Goal: Task Accomplishment & Management: Complete application form

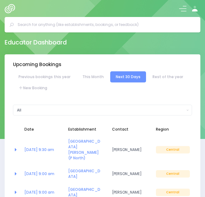
select select "5"
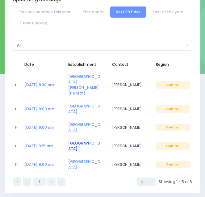
scroll to position [64, 0]
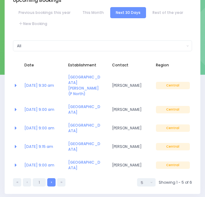
click at [50, 178] on link at bounding box center [51, 182] width 8 height 8
select select "5"
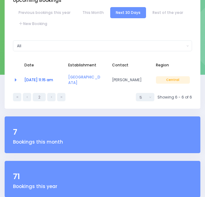
click at [42, 81] on link "19 Sep at 11:15 am" at bounding box center [38, 79] width 29 height 5
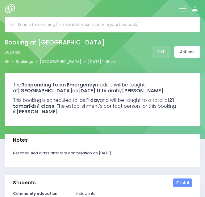
select select "5"
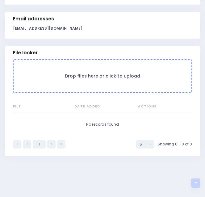
scroll to position [491, 0]
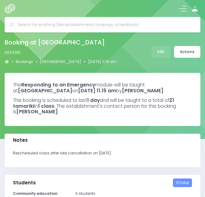
select select "5"
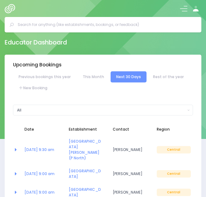
select select "5"
click at [35, 90] on link "New Booking" at bounding box center [33, 88] width 40 height 11
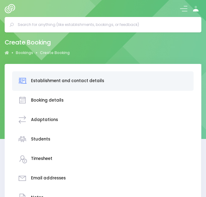
scroll to position [181, 0]
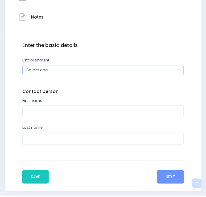
click at [52, 71] on div "Select one..." at bounding box center [100, 70] width 149 height 6
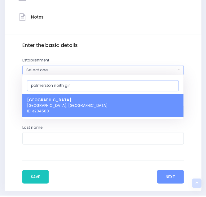
type input "palmerston north girl"
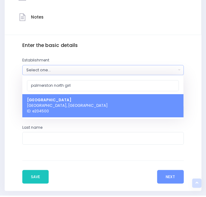
click at [66, 104] on span "Palmerston North Girls' High School Palmerston North, Central Region ID: e204500" at bounding box center [67, 105] width 81 height 17
select select "204500"
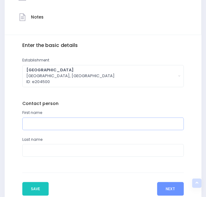
click at [49, 124] on input "text" at bounding box center [102, 123] width 161 height 13
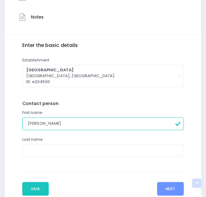
type input "Amanda"
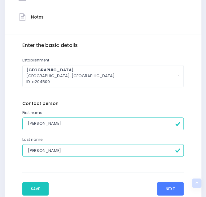
type input "Brownlie"
click at [172, 191] on button "Next" at bounding box center [170, 189] width 27 height 14
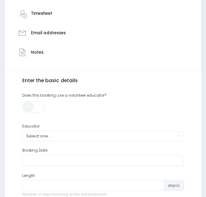
scroll to position [154, 0]
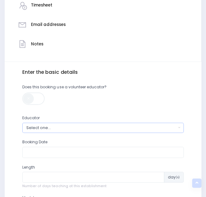
click at [55, 125] on div "Select one..." at bounding box center [100, 128] width 149 height 6
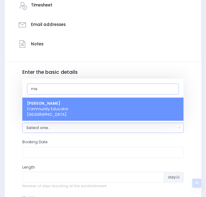
type input "me"
click at [45, 108] on span "Megan Lawton Community Educator Central Region" at bounding box center [47, 108] width 41 height 17
select select "399566"
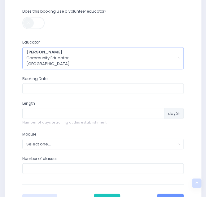
scroll to position [249, 0]
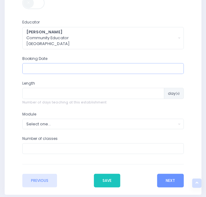
click at [51, 68] on input "text" at bounding box center [102, 68] width 161 height 11
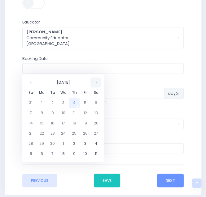
click at [97, 82] on th at bounding box center [95, 82] width 11 height 10
click at [87, 115] on td "10" at bounding box center [84, 113] width 11 height 10
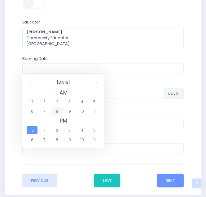
click at [55, 109] on span "8" at bounding box center [56, 111] width 11 height 8
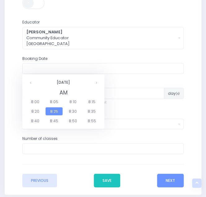
click at [56, 111] on span "8:25" at bounding box center [53, 111] width 17 height 8
type input "10/10/2025 08:25 AM"
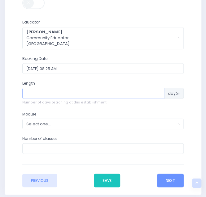
click at [52, 92] on input "number" at bounding box center [92, 93] width 141 height 11
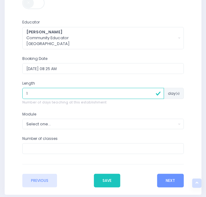
type input "1"
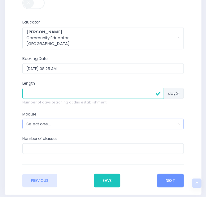
click at [48, 125] on div "Select one..." at bounding box center [100, 124] width 149 height 6
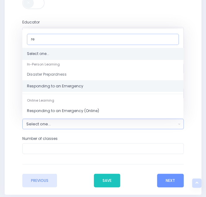
type input "re"
click at [59, 86] on span "Responding to an Emergency" at bounding box center [55, 86] width 56 height 6
select select "Responding to an Emergency"
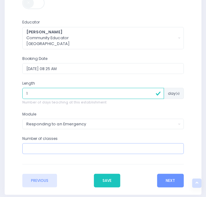
click at [43, 148] on input "number" at bounding box center [102, 148] width 161 height 11
type input "4"
click at [169, 176] on button "Next" at bounding box center [170, 181] width 27 height 14
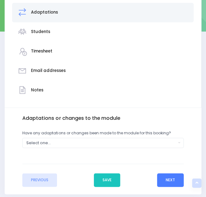
scroll to position [115, 0]
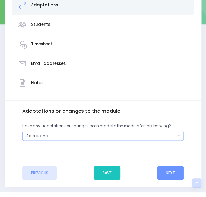
click at [70, 134] on div "Select one..." at bounding box center [100, 136] width 149 height 6
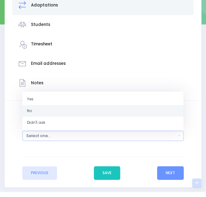
click at [45, 110] on link "No" at bounding box center [102, 111] width 161 height 12
select select "No"
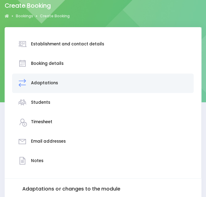
click at [42, 65] on h3 "Booking details" at bounding box center [47, 63] width 32 height 5
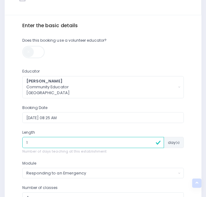
scroll to position [275, 0]
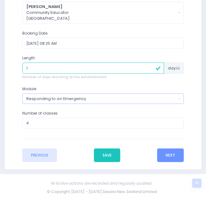
click at [63, 100] on div "Responding to an Emergency" at bounding box center [100, 99] width 149 height 6
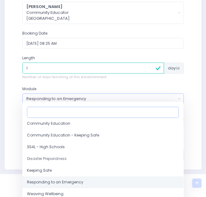
scroll to position [36, 0]
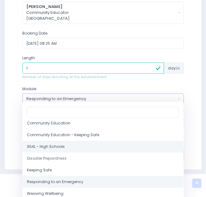
click at [47, 148] on span "3S4L - High Schools" at bounding box center [46, 147] width 38 height 6
select select "3S4L - High Schools"
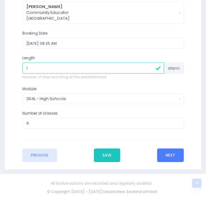
click at [173, 154] on button "Next" at bounding box center [170, 155] width 27 height 14
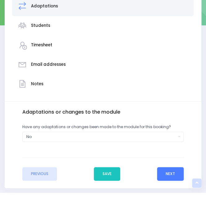
scroll to position [114, 0]
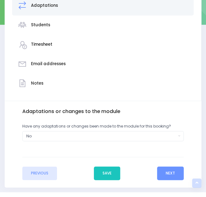
click at [167, 180] on div "Enter the basic details Establishment Select one... ** Do not use, double up **…" at bounding box center [103, 144] width 196 height 87
click at [170, 174] on button "Next" at bounding box center [170, 174] width 27 height 14
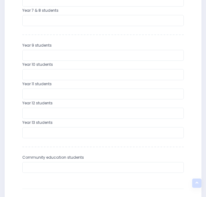
scroll to position [337, 0]
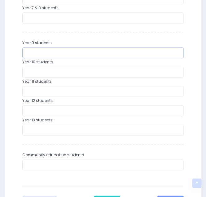
click at [107, 55] on input "number" at bounding box center [102, 53] width 161 height 11
type input "20"
click at [95, 70] on input "number" at bounding box center [102, 72] width 161 height 11
type input "20"
click at [84, 89] on input "number" at bounding box center [102, 91] width 161 height 11
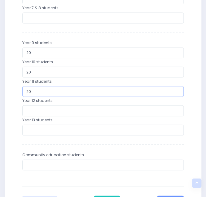
type input "20"
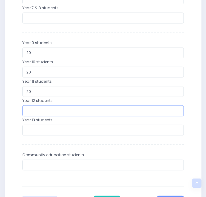
click at [73, 108] on input "number" at bounding box center [102, 110] width 161 height 11
type input "20"
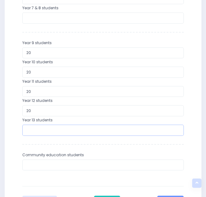
click at [64, 131] on input "number" at bounding box center [102, 130] width 161 height 11
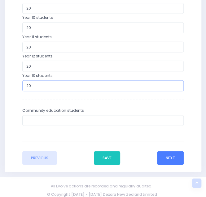
type input "20"
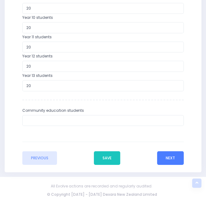
click at [172, 160] on button "Next" at bounding box center [170, 158] width 27 height 14
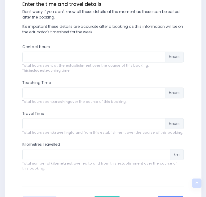
scroll to position [220, 0]
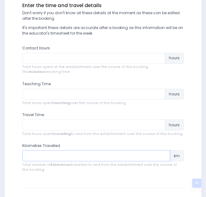
click at [79, 157] on input "number" at bounding box center [95, 155] width 147 height 11
type input "7.2"
click at [61, 127] on input "number" at bounding box center [93, 124] width 142 height 11
type input ".5"
type input ".4"
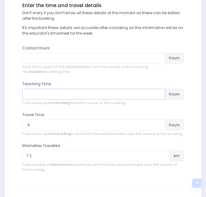
click at [45, 93] on input "number" at bounding box center [93, 94] width 142 height 11
type input "4"
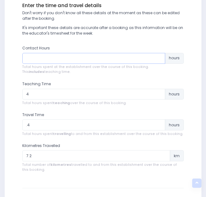
click at [50, 59] on input "number" at bounding box center [93, 58] width 142 height 11
click at [40, 59] on input "number" at bounding box center [93, 58] width 142 height 11
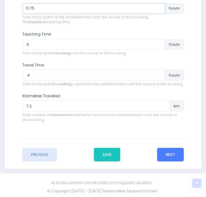
type input "5.75"
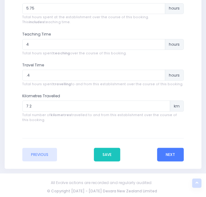
click at [164, 155] on button "Next" at bounding box center [170, 155] width 27 height 14
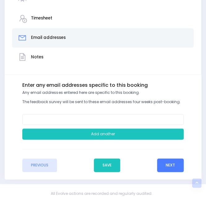
scroll to position [141, 0]
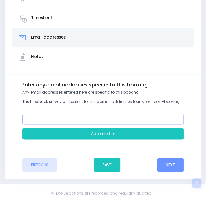
click at [61, 115] on input "email" at bounding box center [102, 119] width 161 height 11
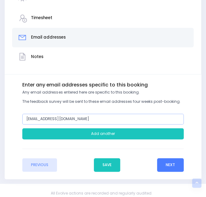
type input "careers@pnghs.school.nz"
click at [169, 166] on button "Next" at bounding box center [170, 165] width 27 height 14
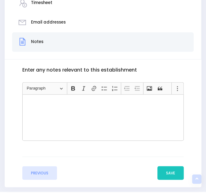
scroll to position [178, 0]
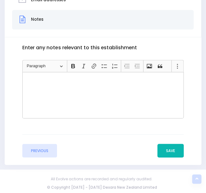
click at [168, 149] on button "Save" at bounding box center [170, 150] width 26 height 14
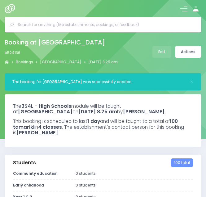
select select "5"
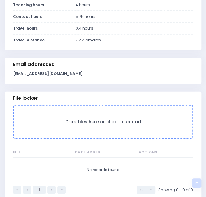
scroll to position [470, 0]
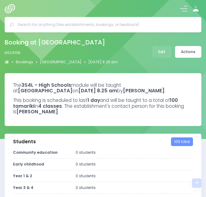
select select "5"
click at [198, 54] on link "Actions" at bounding box center [188, 52] width 26 height 12
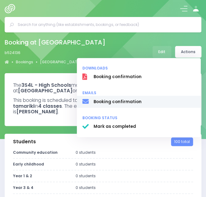
click at [130, 105] on span "Booking confirmation" at bounding box center [143, 102] width 101 height 6
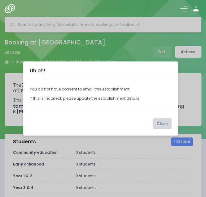
click at [165, 123] on button "Close" at bounding box center [161, 123] width 19 height 11
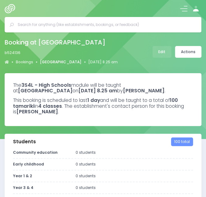
click at [78, 61] on link "Palmerston North Girls' High School" at bounding box center [60, 62] width 41 height 6
click at [188, 57] on link "Actions" at bounding box center [188, 52] width 26 height 12
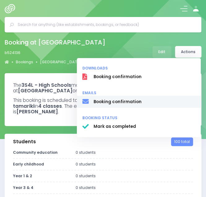
click at [130, 103] on span "Booking confirmation" at bounding box center [143, 102] width 101 height 6
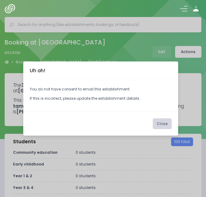
click at [165, 124] on button "Close" at bounding box center [161, 123] width 19 height 11
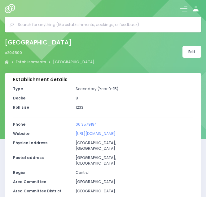
select select "5"
click at [192, 49] on link "Edit" at bounding box center [191, 52] width 19 height 12
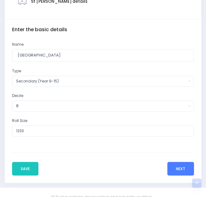
click at [188, 171] on button "Next" at bounding box center [180, 169] width 27 height 14
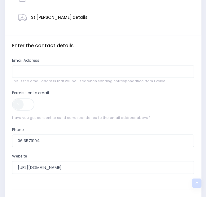
scroll to position [147, 0]
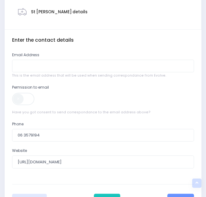
click at [22, 98] on span at bounding box center [23, 99] width 23 height 12
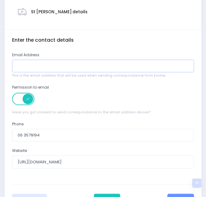
click at [45, 70] on input "email" at bounding box center [102, 66] width 181 height 13
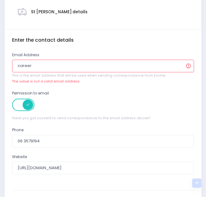
type input "careers@pnghs.school.nz"
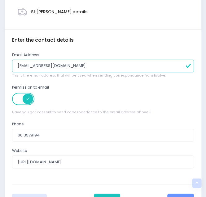
scroll to position [193, 0]
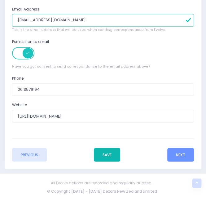
click at [110, 155] on button "Save" at bounding box center [107, 155] width 26 height 14
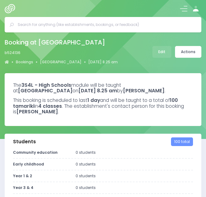
select select "5"
click at [178, 53] on link "Actions" at bounding box center [188, 52] width 26 height 12
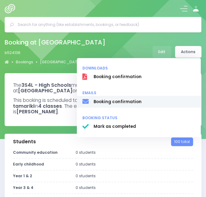
click at [122, 105] on span "Booking confirmation" at bounding box center [143, 102] width 101 height 6
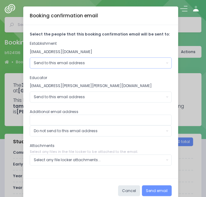
click at [77, 62] on div "Send to this email address" at bounding box center [99, 63] width 130 height 6
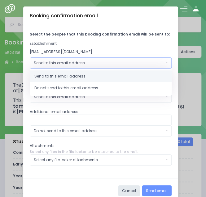
click at [77, 62] on div "Send to this email address" at bounding box center [99, 63] width 130 height 6
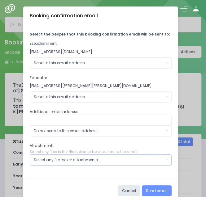
click at [53, 157] on div "Select any file locker attachments..." at bounding box center [99, 160] width 130 height 6
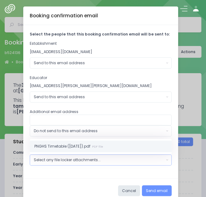
click at [55, 145] on span "PNGHS Timetable (10.10.25).pdf PDF file" at bounding box center [68, 147] width 69 height 6
select select "11196"
click at [161, 190] on button "Send email" at bounding box center [157, 190] width 30 height 11
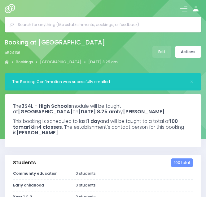
select select "5"
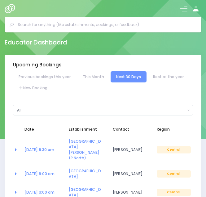
select select "5"
click at [154, 78] on link "Rest of the year" at bounding box center [168, 76] width 42 height 11
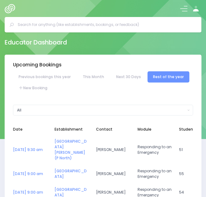
select select "5"
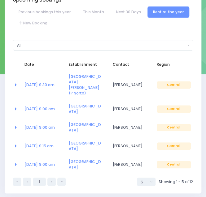
scroll to position [66, 0]
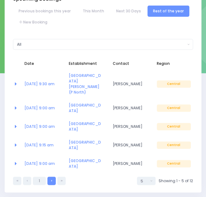
click at [53, 177] on link at bounding box center [51, 181] width 8 height 8
select select "5"
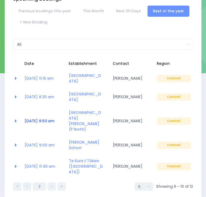
click at [38, 118] on link "[DATE] 8:50 am" at bounding box center [39, 120] width 30 height 5
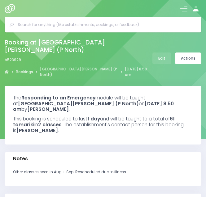
select select "5"
click at [161, 57] on link "Edit" at bounding box center [161, 59] width 19 height 12
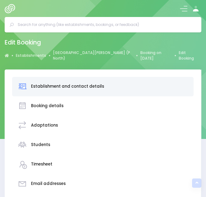
scroll to position [236, 0]
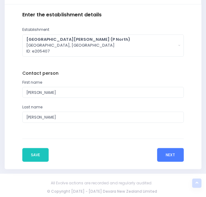
click at [162, 152] on button "Next" at bounding box center [170, 155] width 27 height 14
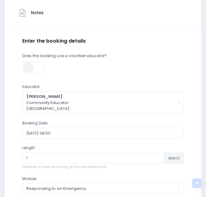
scroll to position [300, 0]
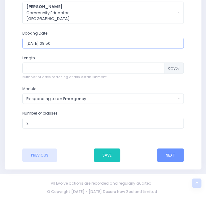
click at [88, 44] on input "2025-10-10 08:50" at bounding box center [102, 43] width 161 height 11
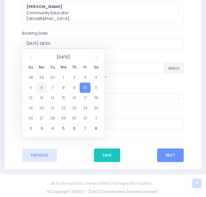
click at [43, 87] on td "6" at bounding box center [41, 88] width 11 height 10
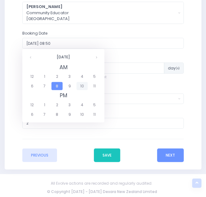
click at [78, 85] on span "10" at bounding box center [81, 86] width 11 height 8
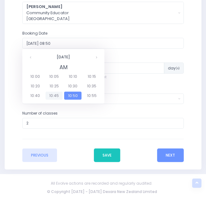
click at [53, 97] on span "10:45" at bounding box center [53, 95] width 17 height 8
type input "2025-10-06 10:45"
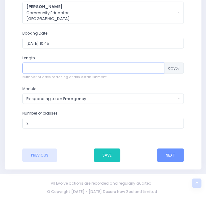
click at [46, 67] on input "1" at bounding box center [92, 67] width 141 height 11
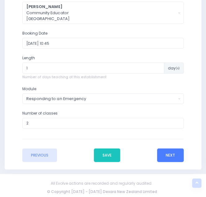
click at [172, 155] on button "Next" at bounding box center [170, 155] width 27 height 14
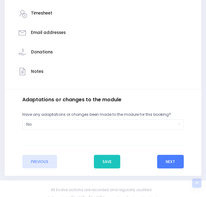
scroll to position [148, 0]
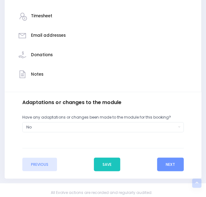
click at [45, 133] on div "Adaptations or changes to the module Have any adaptations or changes been made …" at bounding box center [102, 122] width 161 height 44
click at [52, 125] on div "No" at bounding box center [100, 127] width 149 height 6
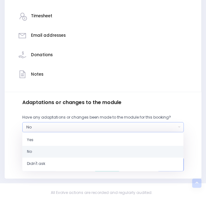
click at [38, 150] on link "No" at bounding box center [102, 152] width 161 height 12
select select "No"
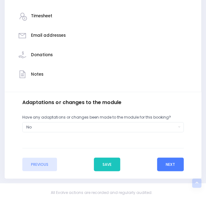
click at [168, 167] on button "Next" at bounding box center [170, 165] width 27 height 14
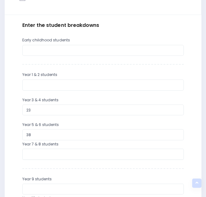
scroll to position [227, 0]
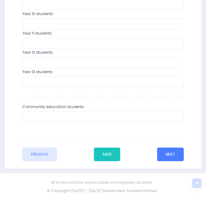
click at [172, 156] on button "Next" at bounding box center [170, 155] width 27 height 14
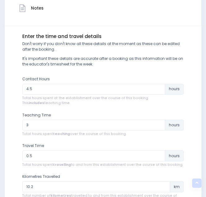
scroll to position [295, 0]
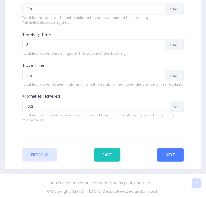
click at [168, 153] on button "Next" at bounding box center [170, 155] width 27 height 14
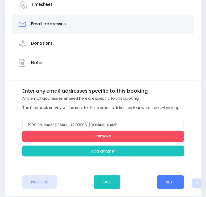
scroll to position [187, 0]
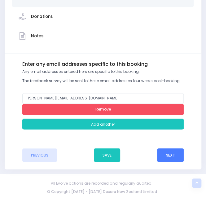
click at [164, 156] on button "Next" at bounding box center [170, 155] width 27 height 14
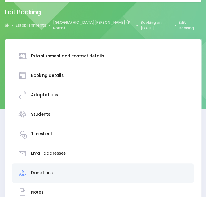
scroll to position [181, 0]
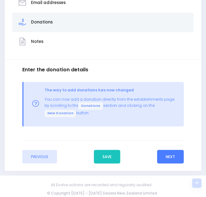
click at [169, 154] on button "Next" at bounding box center [170, 157] width 27 height 14
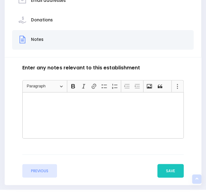
scroll to position [203, 0]
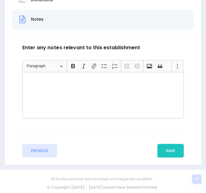
click at [115, 107] on div "Rich Text Editor, main" at bounding box center [102, 95] width 161 height 46
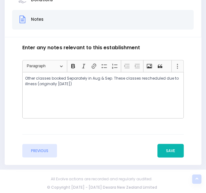
click at [172, 148] on button "Save" at bounding box center [170, 150] width 26 height 14
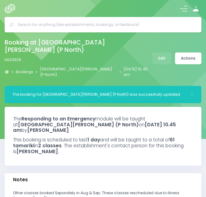
select select "5"
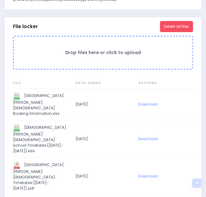
scroll to position [565, 0]
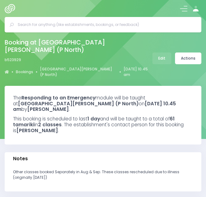
select select "5"
select select
click at [191, 54] on link "Actions" at bounding box center [188, 59] width 26 height 12
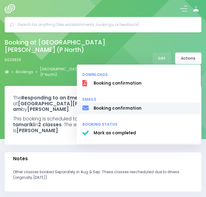
click at [122, 105] on span "Booking confirmation" at bounding box center [143, 108] width 101 height 6
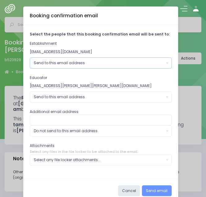
click at [69, 64] on div "Send to this email address" at bounding box center [99, 63] width 130 height 6
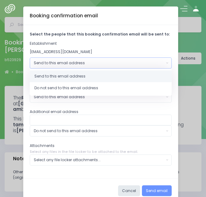
click at [69, 64] on div "Send to this email address" at bounding box center [99, 63] width 130 height 6
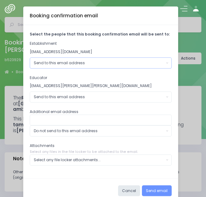
click at [69, 64] on div "Send to this email address" at bounding box center [99, 63] width 130 height 6
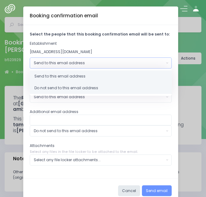
click at [56, 86] on span "Do not send to this email address" at bounding box center [66, 88] width 64 height 6
select select "no_email"
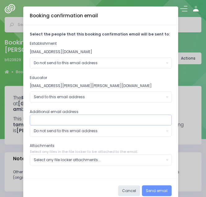
click at [54, 119] on input "text" at bounding box center [101, 120] width 142 height 11
type input "[PERSON_NAME][EMAIL_ADDRESS][DOMAIN_NAME]"
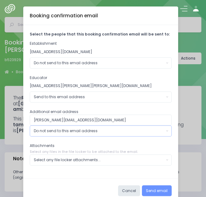
click at [66, 133] on button "Do not send to this email address" at bounding box center [101, 130] width 142 height 11
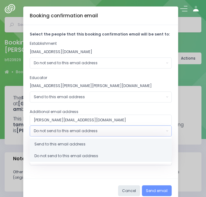
click at [52, 144] on span "Send to this email address" at bounding box center [59, 145] width 51 height 6
select select "send"
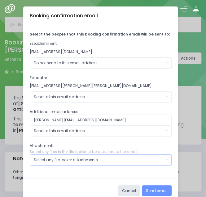
click at [52, 158] on div "Select any file locker attachments..." at bounding box center [99, 160] width 130 height 6
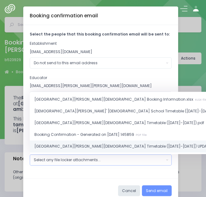
click at [73, 146] on span "[GEOGRAPHIC_DATA][PERSON_NAME][DEMOGRAPHIC_DATA] Timetable ([DATE]-[DATE]) UPDA…" at bounding box center [133, 147] width 199 height 6
select select "11198"
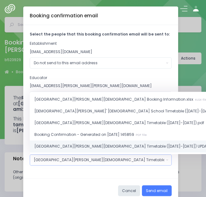
click at [159, 188] on button "Send email" at bounding box center [157, 190] width 30 height 11
